Goal: Information Seeking & Learning: Check status

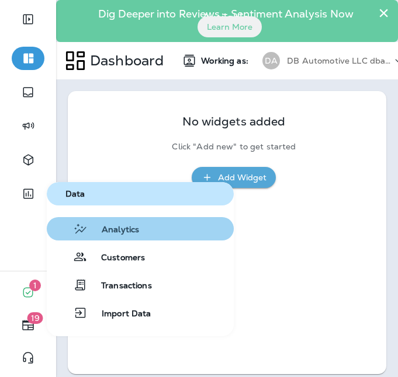
click at [110, 231] on span "Analytics" at bounding box center [113, 230] width 51 height 11
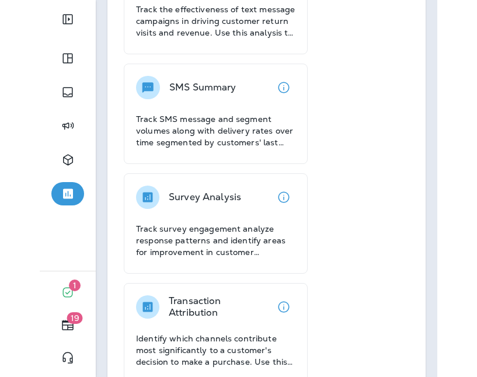
scroll to position [1427, 0]
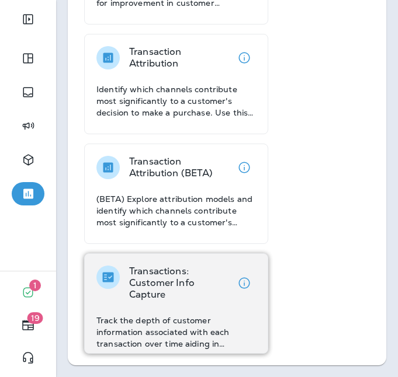
click at [154, 280] on p "Transactions: Customer Info Capture" at bounding box center [180, 283] width 103 height 35
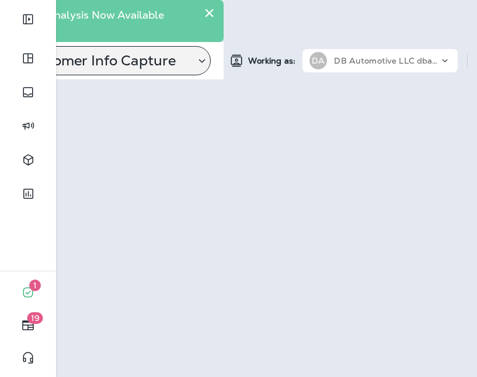
scroll to position [0, 287]
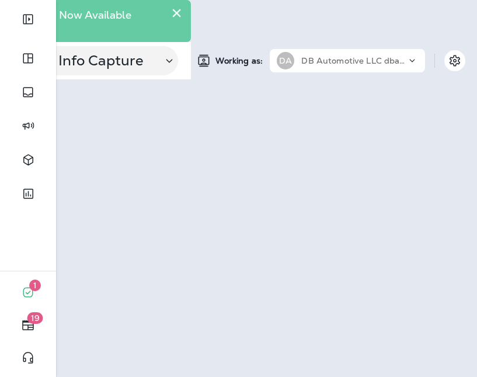
click at [397, 59] on p "DB Automotive LLC dba Grease Monkey" at bounding box center [353, 60] width 105 height 9
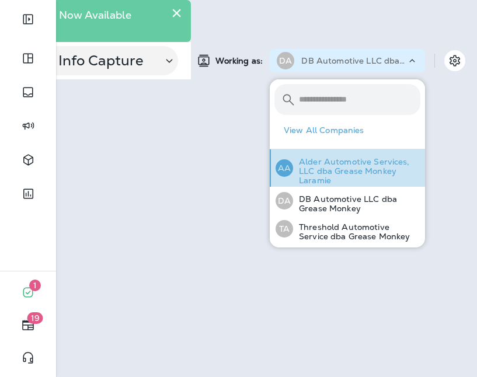
click at [360, 171] on p "Alder Automotive Services, LLC dba Grease Monkey Laramie" at bounding box center [356, 171] width 127 height 28
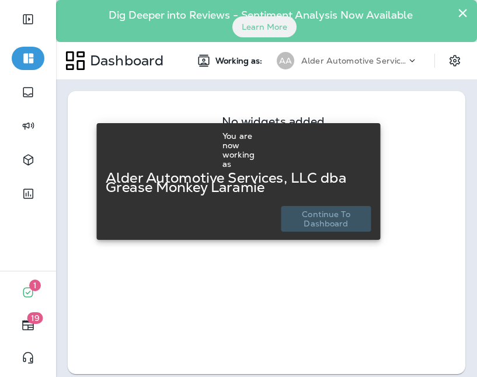
click at [320, 221] on p "Continue to Dashboard" at bounding box center [326, 219] width 81 height 19
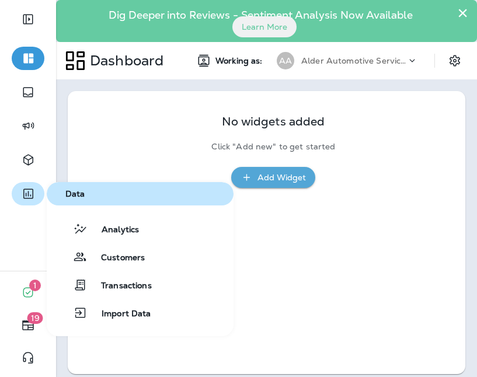
click at [24, 193] on icon "button" at bounding box center [28, 194] width 10 height 10
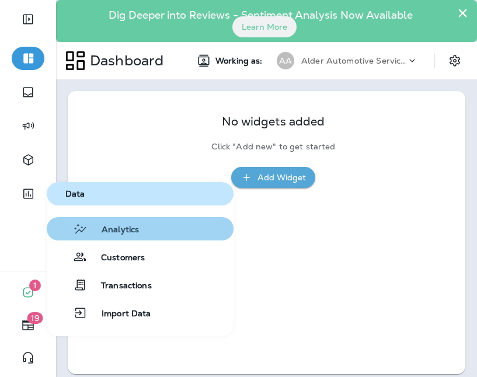
click at [116, 226] on span "Analytics" at bounding box center [113, 230] width 51 height 11
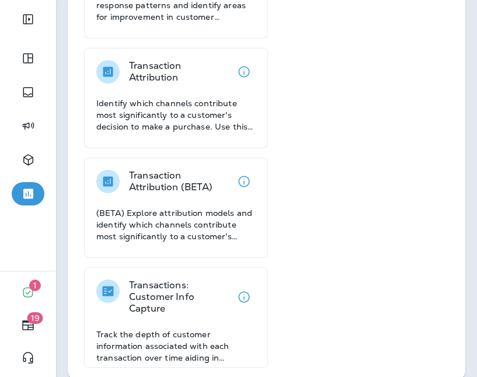
scroll to position [1418, 0]
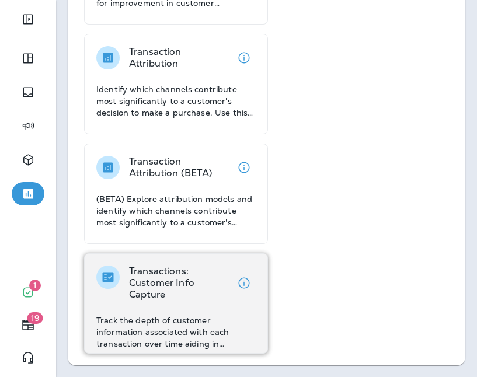
click at [151, 278] on p "Transactions: Customer Info Capture" at bounding box center [180, 283] width 103 height 35
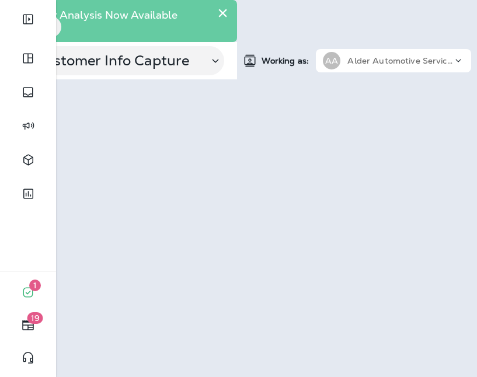
scroll to position [0, 287]
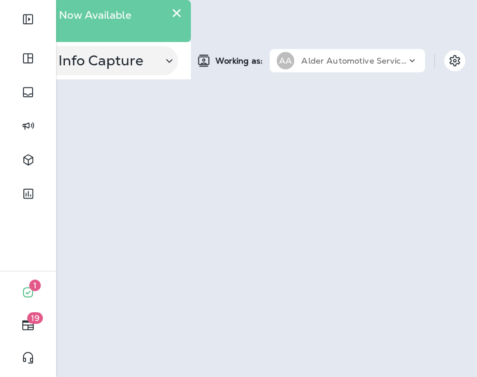
click at [388, 67] on div "Alder Automotive Services, LLC dba Grease Monkey Laramie" at bounding box center [353, 61] width 105 height 18
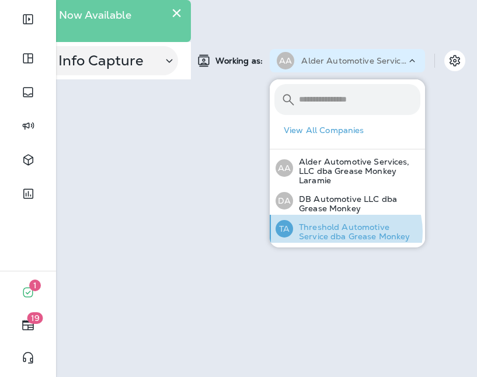
click at [346, 232] on p "Threshold Automotive Service dba Grease Monkey" at bounding box center [356, 232] width 127 height 19
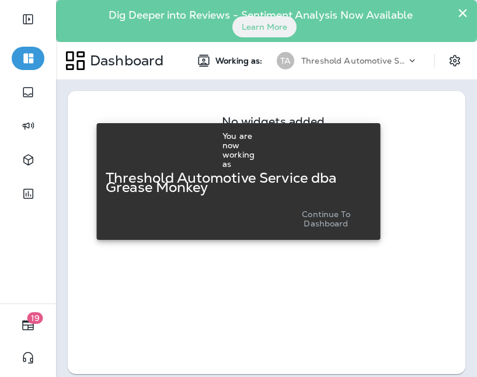
click at [336, 215] on p "Continue to Dashboard" at bounding box center [326, 219] width 81 height 19
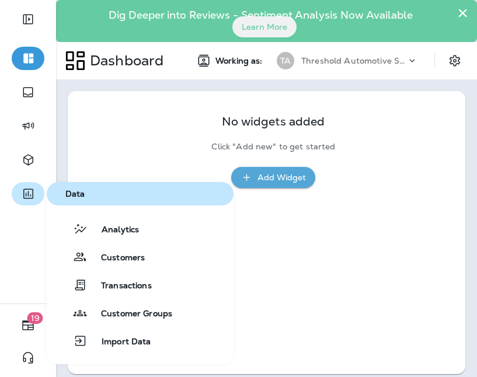
click at [32, 192] on icon "button" at bounding box center [28, 194] width 15 height 14
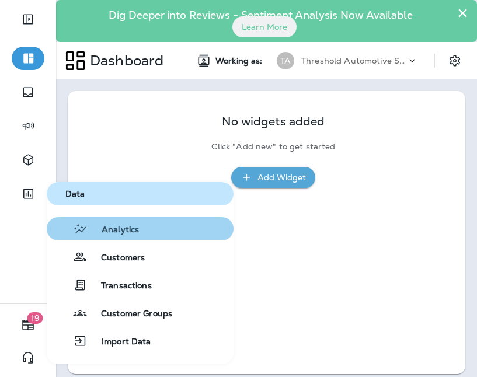
click at [116, 226] on span "Analytics" at bounding box center [113, 230] width 51 height 11
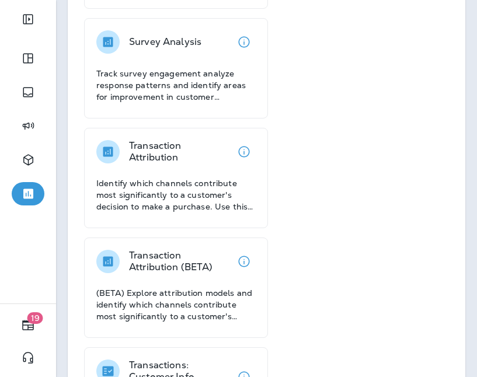
scroll to position [1418, 0]
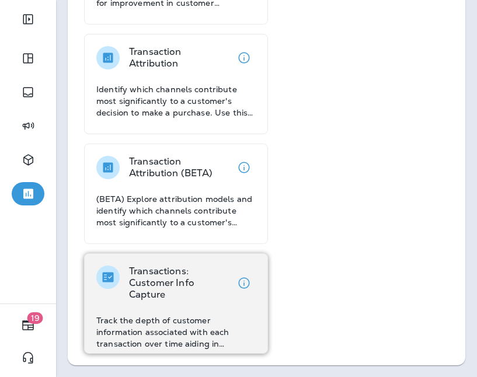
click at [158, 279] on p "Transactions: Customer Info Capture" at bounding box center [180, 283] width 103 height 35
